Goal: Transaction & Acquisition: Download file/media

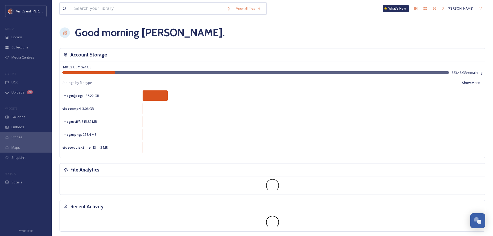
click at [127, 10] on input at bounding box center [148, 8] width 153 height 11
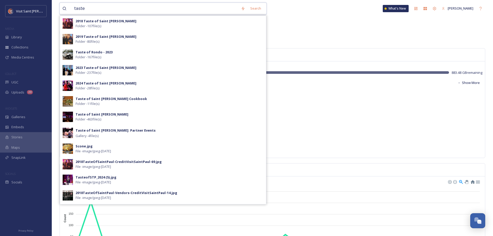
type input "taste"
click at [127, 85] on div "2024 Taste of Saint [PERSON_NAME] - 28 file(s)" at bounding box center [170, 86] width 188 height 10
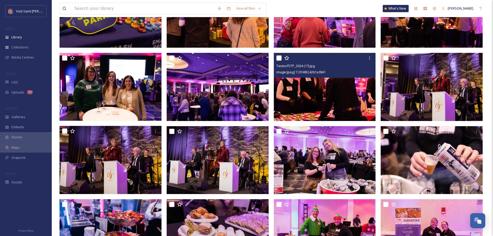
scroll to position [351, 0]
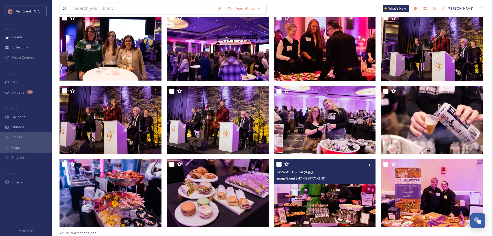
click at [338, 204] on img at bounding box center [325, 193] width 102 height 68
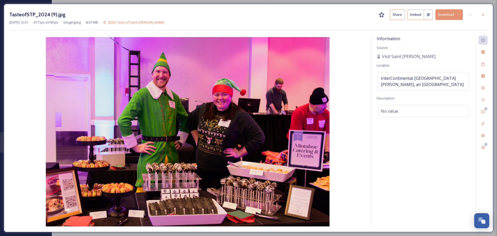
drag, startPoint x: 220, startPoint y: 122, endPoint x: 451, endPoint y: 17, distance: 253.8
click at [451, 17] on button "Download" at bounding box center [449, 14] width 27 height 11
click at [450, 28] on span "Download Original (4771 x 3181)" at bounding box center [435, 26] width 49 height 5
click at [484, 16] on icon at bounding box center [483, 15] width 4 height 4
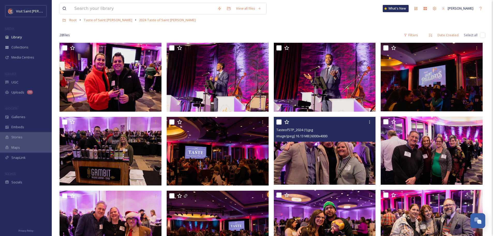
scroll to position [78, 0]
